Goal: Feedback & Contribution: Submit feedback/report problem

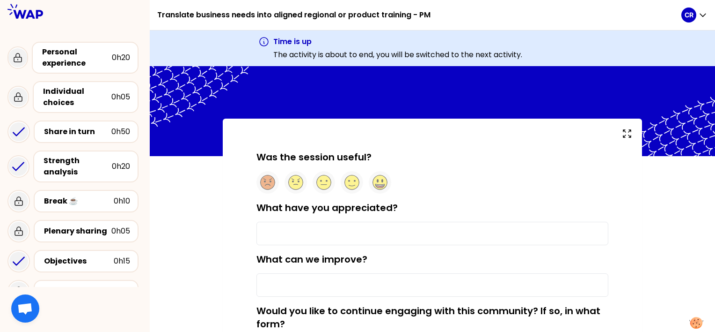
click at [321, 225] on input "What have you appreciated?" at bounding box center [433, 232] width 352 height 23
click at [348, 177] on circle at bounding box center [352, 182] width 15 height 15
click at [285, 230] on input "What have you appreciated?" at bounding box center [433, 232] width 352 height 23
type input "GROUP dynamic"
click at [456, 288] on input "What can we improve?" at bounding box center [433, 284] width 352 height 23
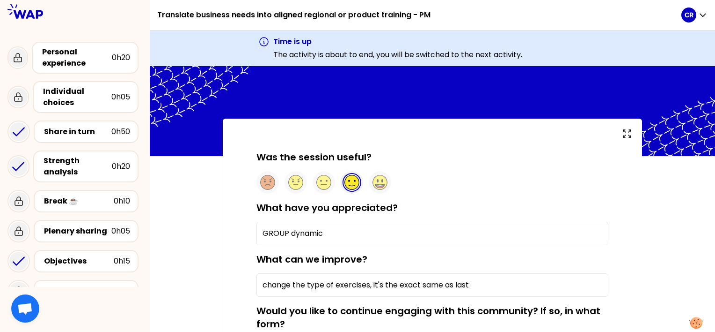
type input "change the type of exercises, it's the exact same as last"
click at [358, 236] on input "GROUP dynamic" at bounding box center [433, 232] width 352 height 23
type input "GROUP dynamic & the "share in turn" exercise"
click at [481, 285] on input "change the type of exercises, it's the exact same as last" at bounding box center [433, 284] width 352 height 23
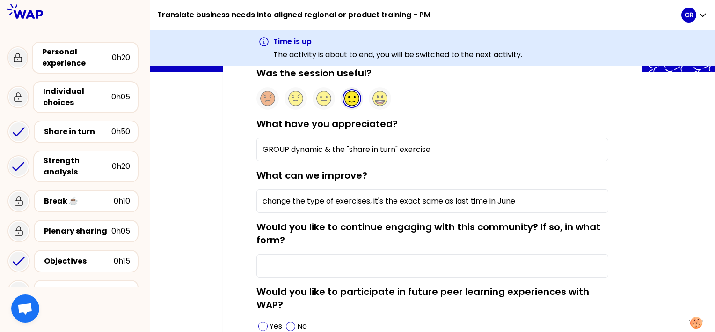
scroll to position [94, 0]
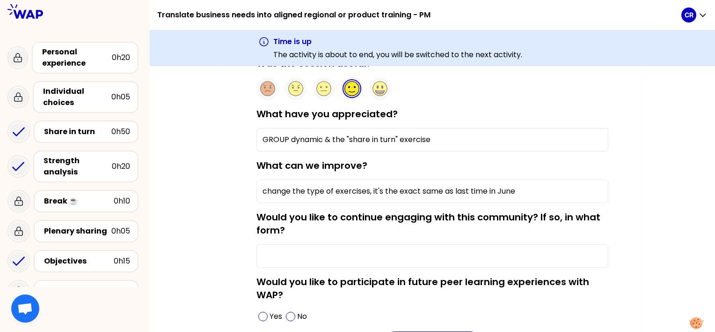
type input "change the type of exercises, it's the exact same as last time in June"
click at [433, 251] on input "Would you like to continue engaging with this community? If so, in what form?" at bounding box center [433, 255] width 352 height 23
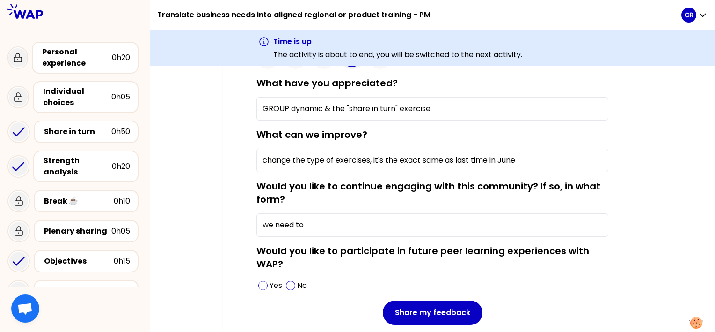
scroll to position [140, 0]
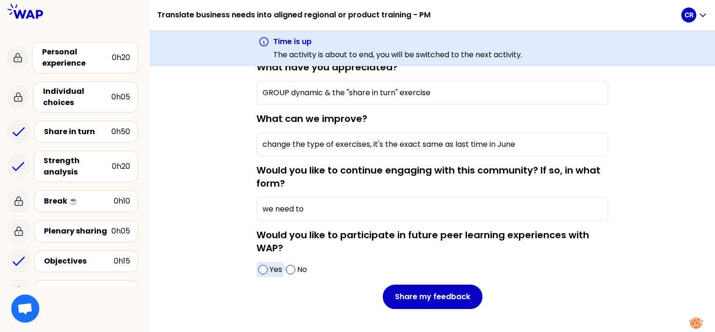
click at [262, 269] on span at bounding box center [262, 269] width 9 height 9
click at [326, 202] on input "we need to" at bounding box center [433, 208] width 352 height 23
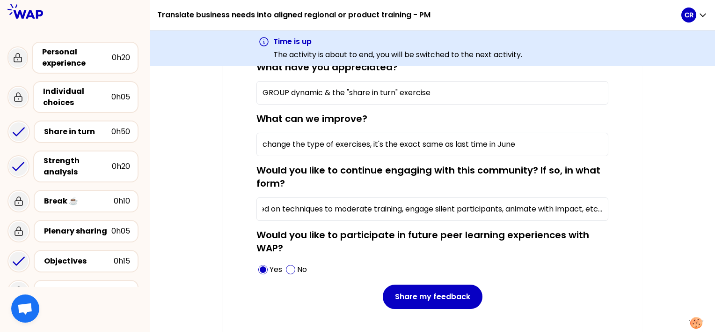
scroll to position [0, 124]
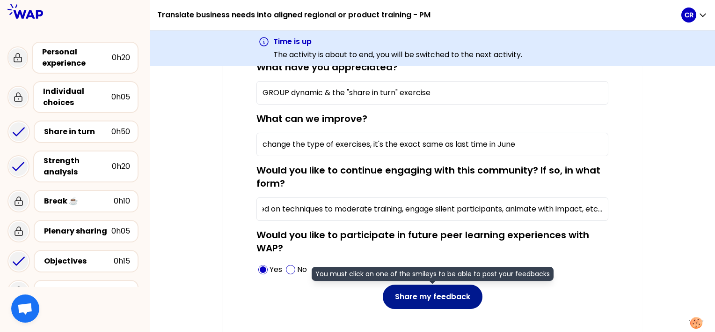
type input "we need to get more empowered on techniques to moderate training, engage silent…"
click at [449, 302] on button "Share my feedback" at bounding box center [433, 296] width 100 height 24
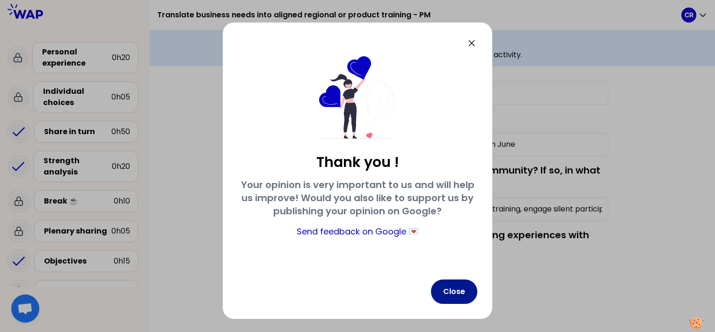
click at [454, 297] on button "Close" at bounding box center [454, 291] width 46 height 24
